Goal: Task Accomplishment & Management: Manage account settings

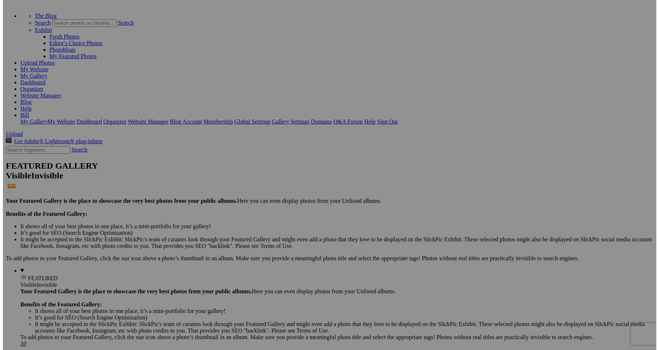
scroll to position [37, 0]
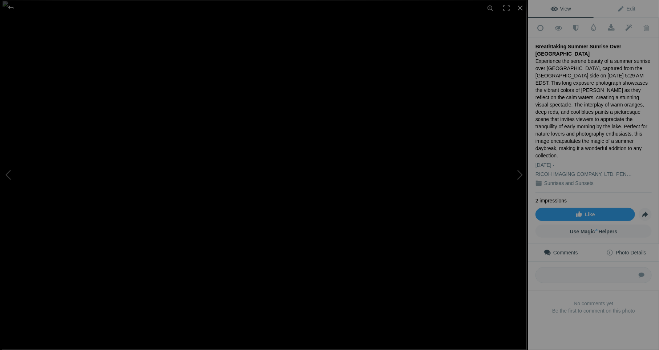
click at [620, 249] on span "Photo Details" at bounding box center [626, 252] width 40 height 6
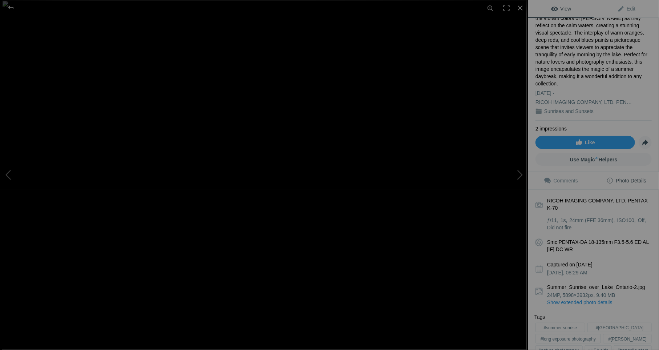
scroll to position [73, 0]
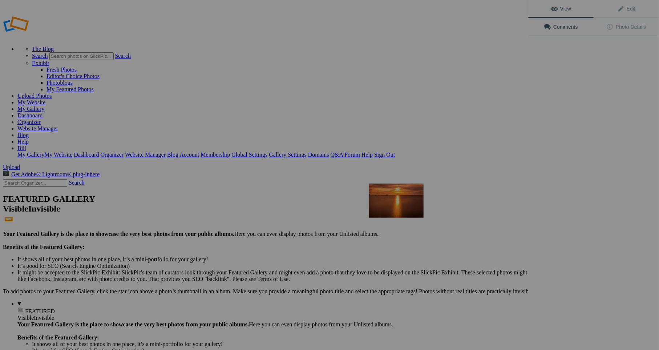
click at [395, 201] on img at bounding box center [396, 200] width 54 height 34
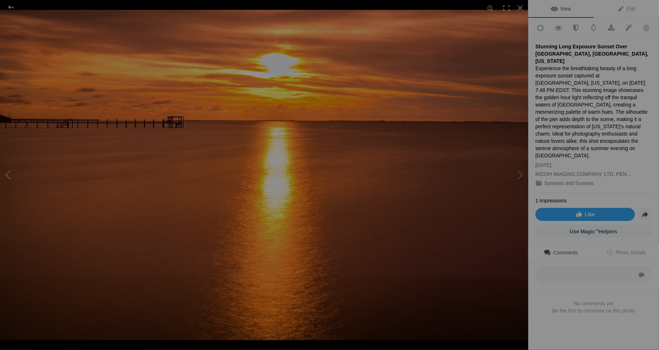
click at [10, 174] on button at bounding box center [27, 175] width 54 height 126
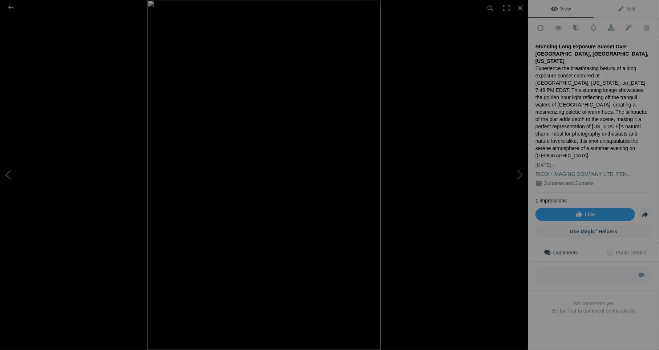
click at [8, 173] on button at bounding box center [27, 175] width 54 height 126
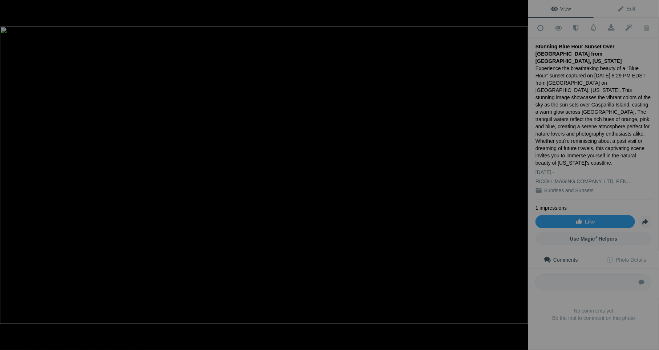
click at [8, 173] on button at bounding box center [27, 175] width 54 height 126
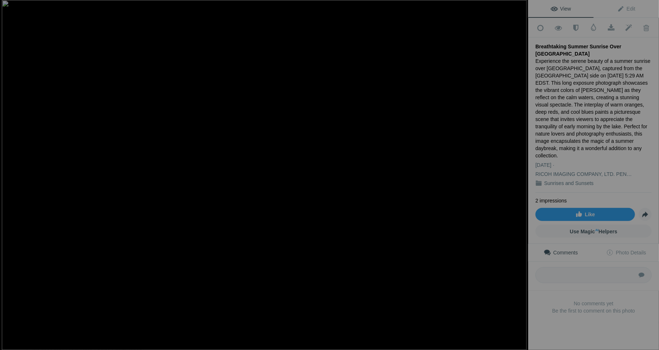
click at [8, 173] on button at bounding box center [27, 175] width 54 height 126
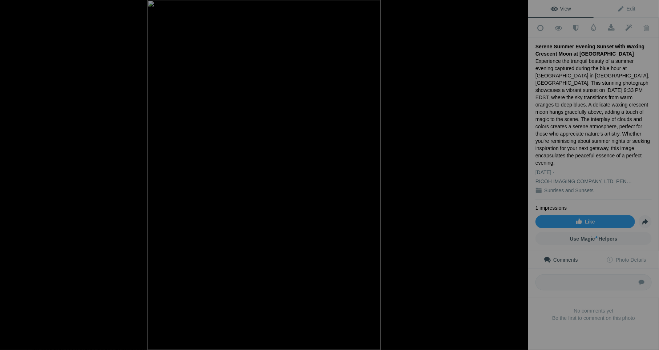
click at [8, 173] on button at bounding box center [27, 175] width 54 height 126
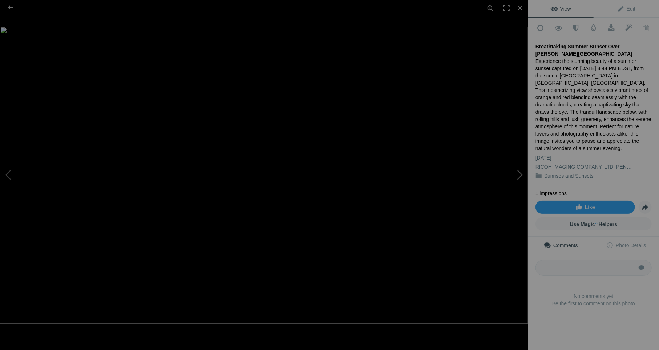
click at [520, 172] on button at bounding box center [500, 175] width 54 height 126
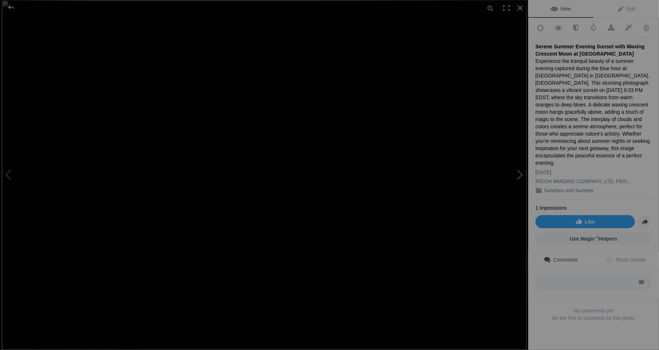
click at [520, 172] on button at bounding box center [500, 175] width 54 height 126
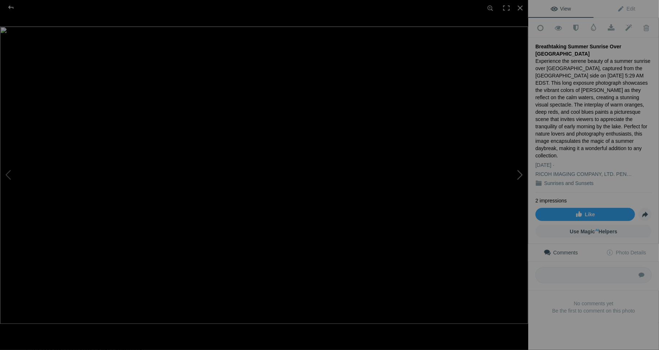
click at [520, 172] on button at bounding box center [500, 175] width 54 height 126
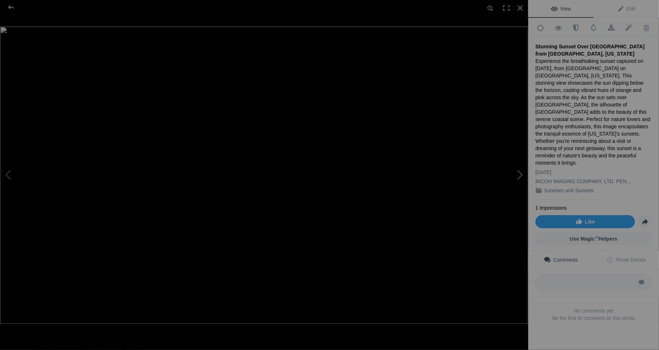
click at [520, 172] on button at bounding box center [500, 175] width 54 height 126
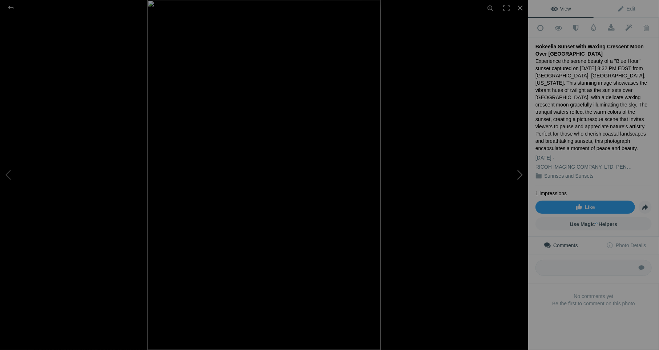
click at [520, 172] on button at bounding box center [500, 175] width 54 height 126
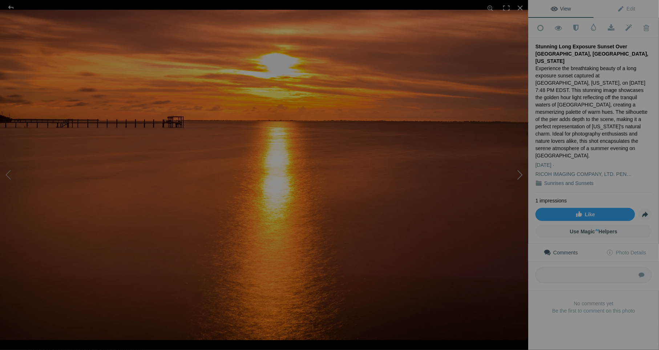
click at [520, 172] on button at bounding box center [500, 175] width 54 height 126
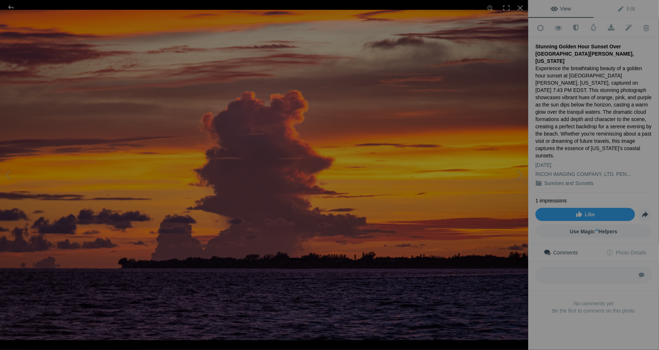
click at [520, 172] on button at bounding box center [500, 175] width 54 height 126
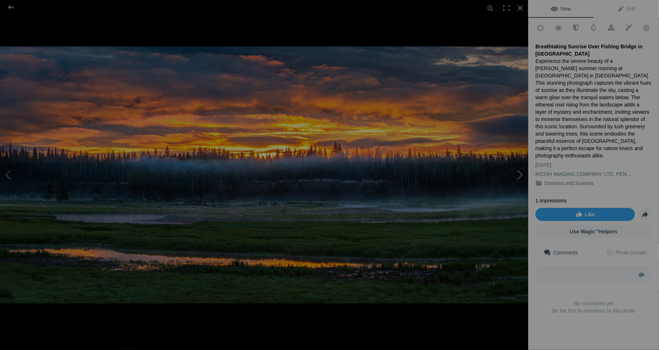
click at [519, 174] on button at bounding box center [500, 175] width 54 height 126
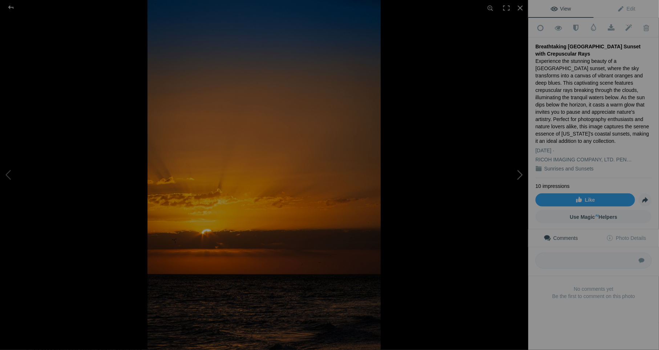
click at [519, 174] on button at bounding box center [500, 175] width 54 height 126
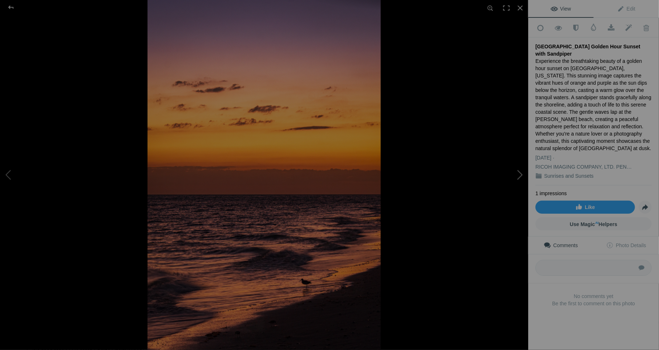
click at [519, 174] on button at bounding box center [500, 175] width 54 height 126
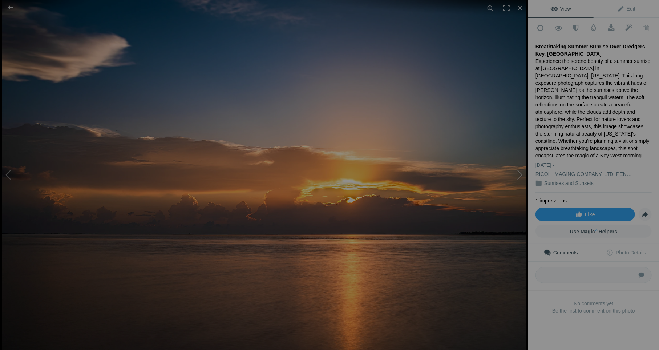
click at [520, 173] on button at bounding box center [500, 175] width 54 height 126
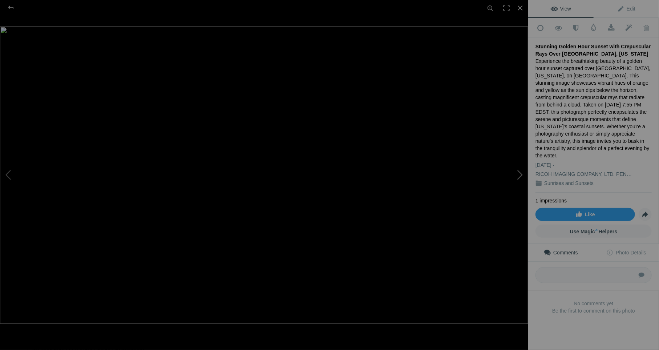
click at [519, 172] on button at bounding box center [500, 175] width 54 height 126
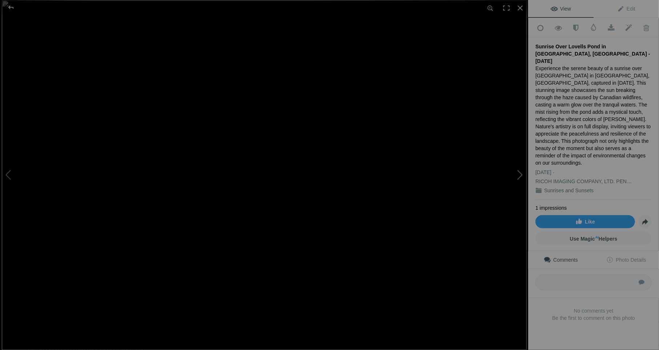
click at [519, 172] on button at bounding box center [500, 175] width 54 height 126
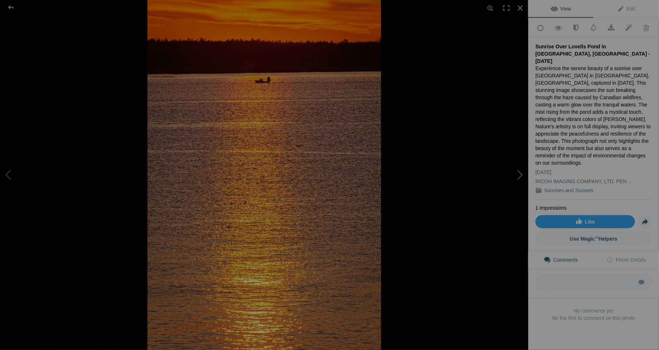
click at [519, 172] on button at bounding box center [500, 175] width 54 height 126
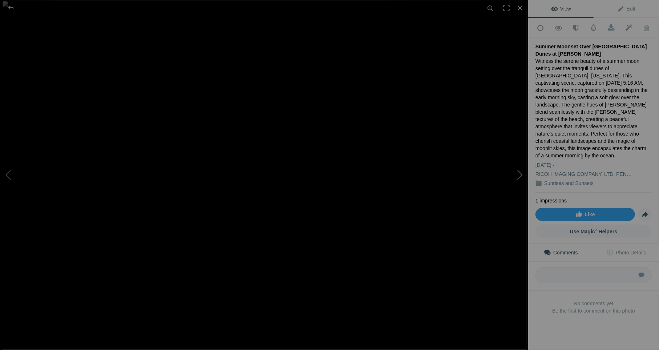
click at [519, 173] on button at bounding box center [500, 175] width 54 height 126
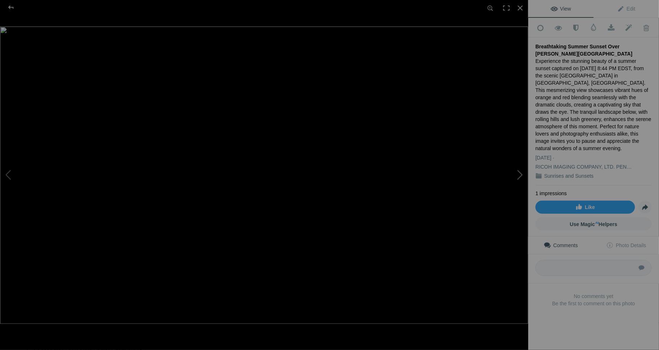
click at [519, 173] on button at bounding box center [500, 175] width 54 height 126
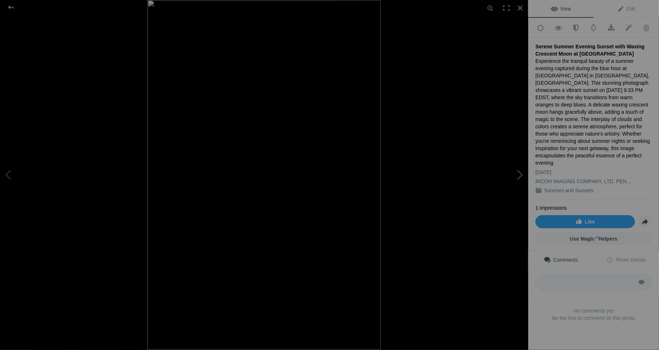
click at [519, 173] on button at bounding box center [500, 175] width 54 height 126
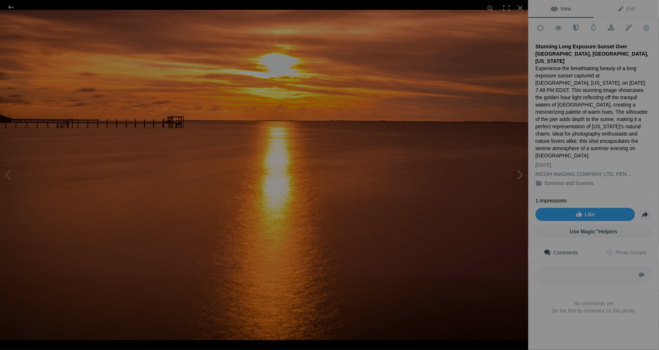
click at [519, 173] on button at bounding box center [500, 175] width 54 height 126
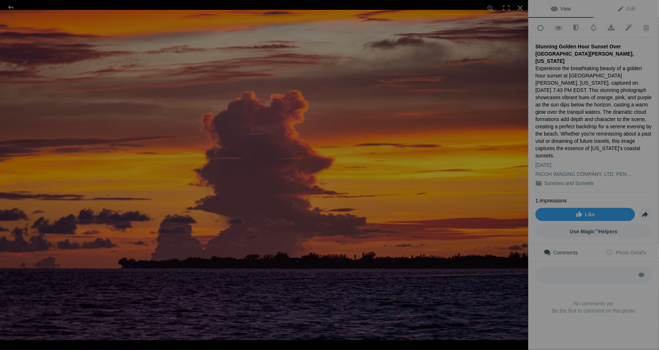
click at [519, 173] on button at bounding box center [500, 175] width 54 height 126
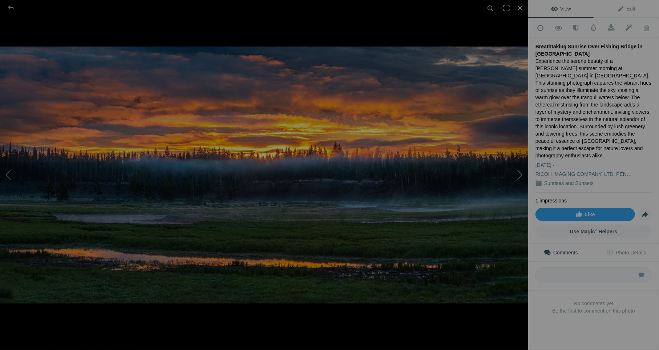
click at [519, 173] on button at bounding box center [500, 175] width 54 height 126
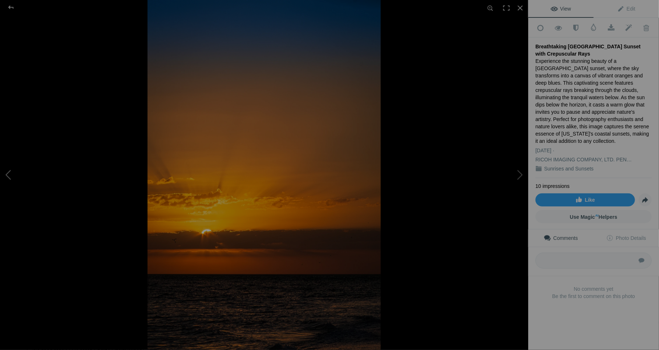
click at [8, 175] on button at bounding box center [27, 175] width 54 height 126
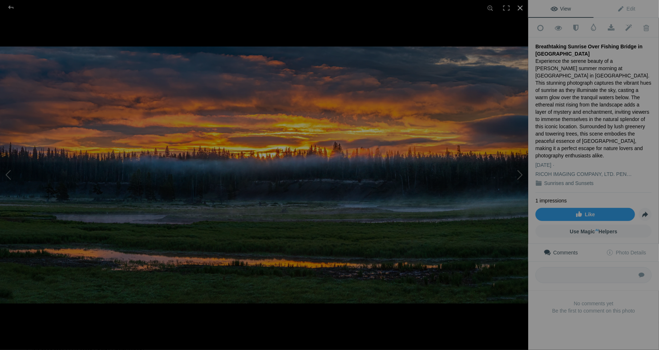
click at [519, 7] on div at bounding box center [520, 8] width 16 height 16
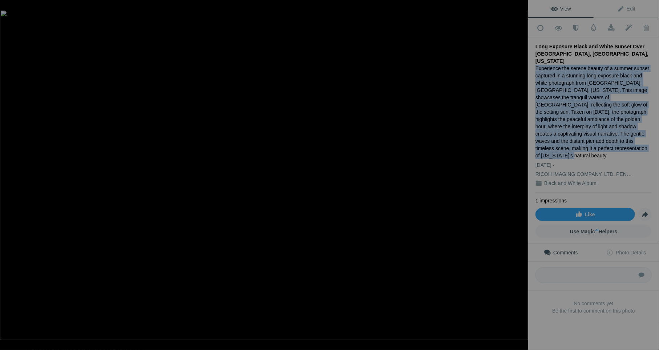
drag, startPoint x: 536, startPoint y: 58, endPoint x: 553, endPoint y: 137, distance: 81.0
click at [553, 137] on div "Experience the serene beauty of a summer sunset captured in a stunning long exp…" at bounding box center [593, 112] width 116 height 94
copy div "Experience the serene beauty of a summer sunset captured in a stunning long exp…"
click at [566, 66] on div "Experience the serene beauty of a summer sunset captured in a stunning long exp…" at bounding box center [593, 112] width 116 height 94
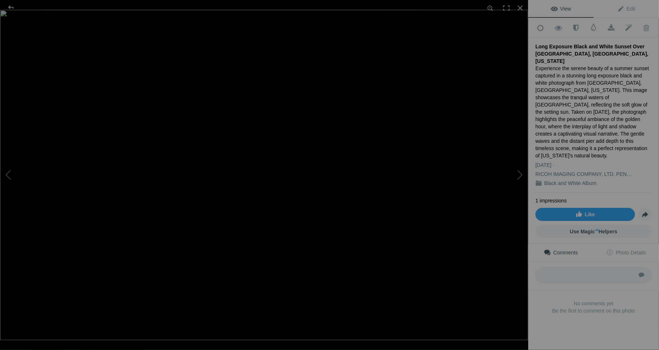
click at [541, 49] on div "Long Exposure Black and White Sunset Over [GEOGRAPHIC_DATA], [GEOGRAPHIC_DATA],…" at bounding box center [593, 54] width 116 height 22
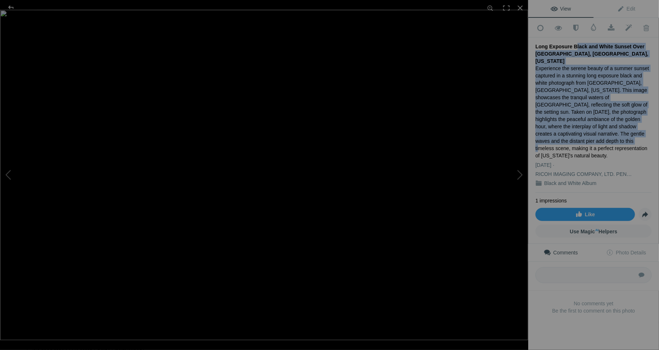
drag, startPoint x: 570, startPoint y: 44, endPoint x: 635, endPoint y: 122, distance: 102.3
click at [636, 122] on div "Long Exposure Black and White Sunset Over [GEOGRAPHIC_DATA], [GEOGRAPHIC_DATA],…" at bounding box center [593, 114] width 116 height 155
copy div "Black and White Sunset Over [GEOGRAPHIC_DATA], [GEOGRAPHIC_DATA], [US_STATE] Ex…"
click at [627, 11] on span "Edit" at bounding box center [626, 9] width 18 height 6
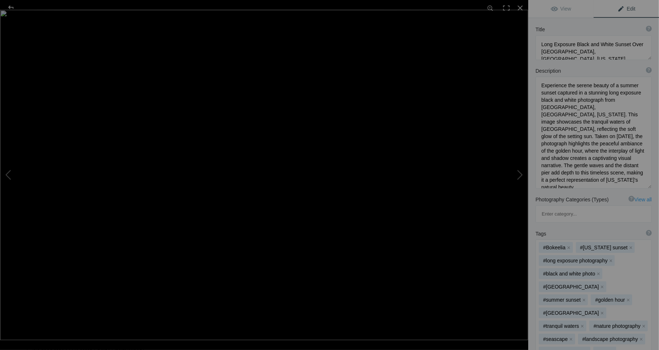
scroll to position [73, 0]
